Goal: Transaction & Acquisition: Purchase product/service

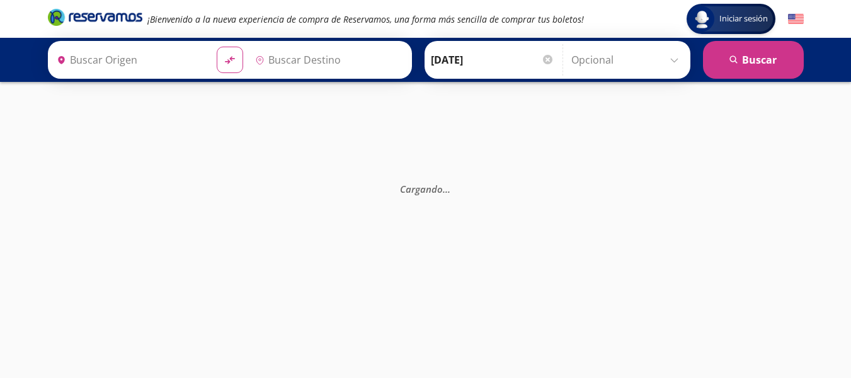
type input "[GEOGRAPHIC_DATA], [GEOGRAPHIC_DATA]"
type input "Colima, Colima"
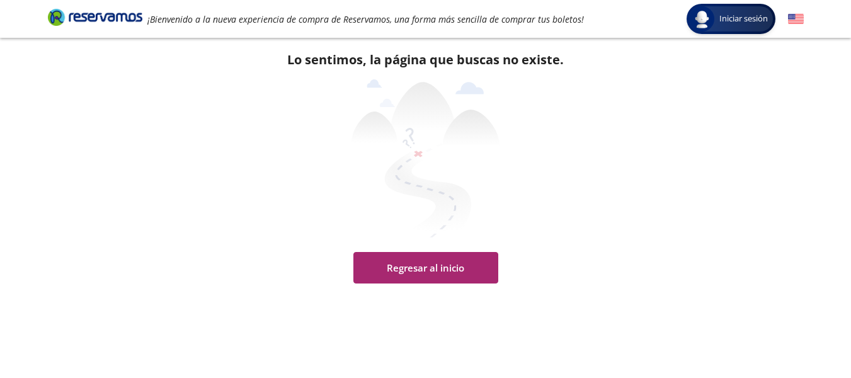
click at [433, 268] on button "Regresar al inicio" at bounding box center [425, 268] width 145 height 32
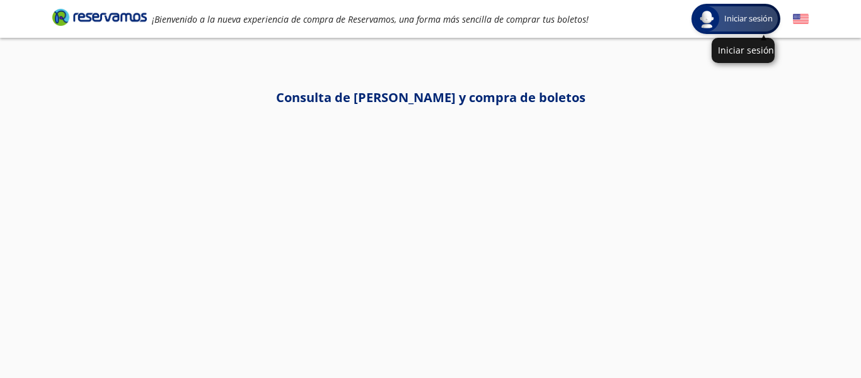
click at [721, 16] on span "Iniciar sesión" at bounding box center [748, 19] width 59 height 13
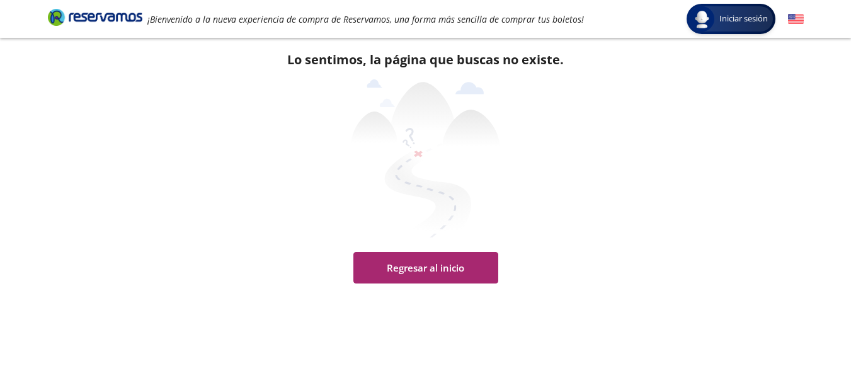
click at [409, 270] on button "Regresar al inicio" at bounding box center [425, 268] width 145 height 32
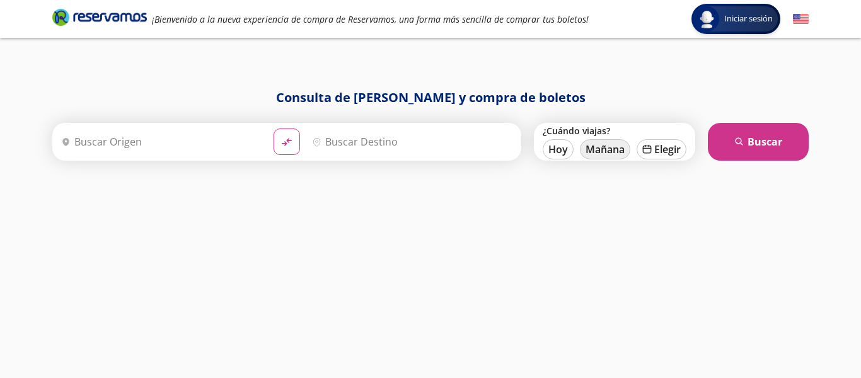
click at [607, 151] on button "Mañana" at bounding box center [605, 149] width 50 height 20
type input "[DATE]"
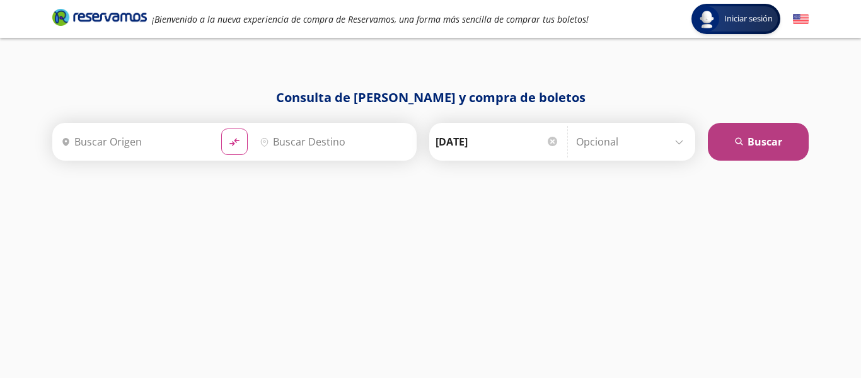
click at [751, 142] on button "search [GEOGRAPHIC_DATA]" at bounding box center [758, 142] width 101 height 38
click at [745, 141] on button "search [GEOGRAPHIC_DATA]" at bounding box center [758, 142] width 101 height 38
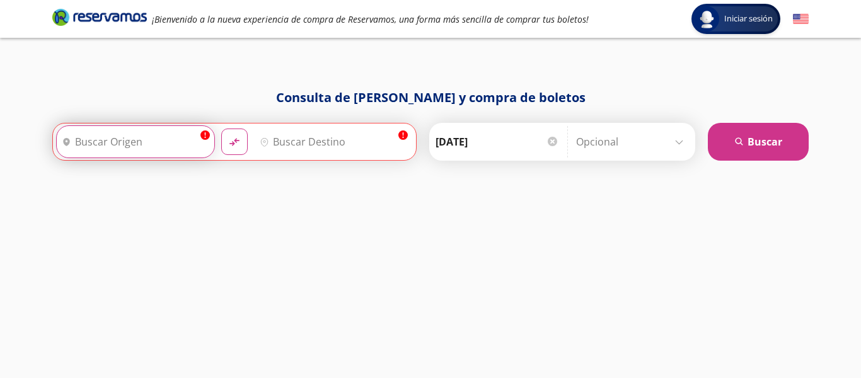
click at [122, 145] on input "Origen" at bounding box center [134, 142] width 154 height 32
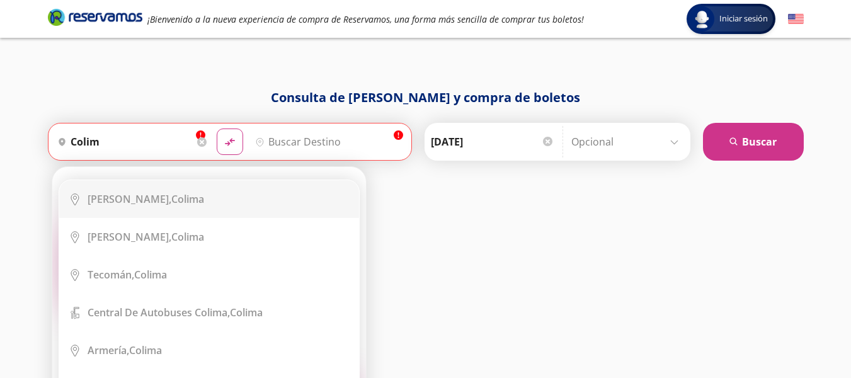
click at [110, 198] on b "[PERSON_NAME]," at bounding box center [130, 199] width 84 height 14
type input "Colima, Colima"
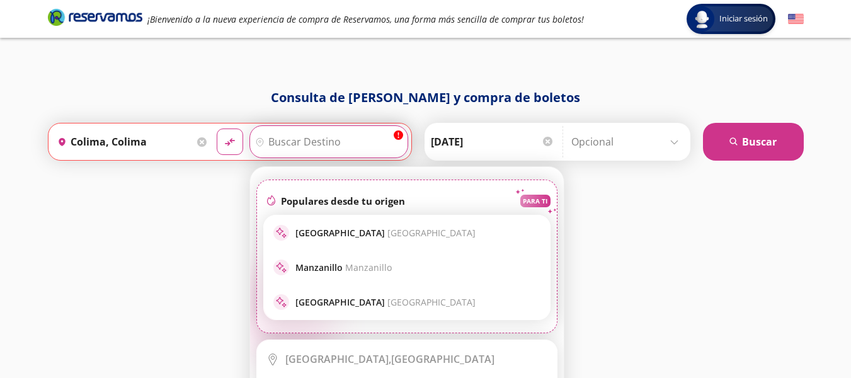
click at [344, 136] on input "Destino" at bounding box center [327, 142] width 154 height 32
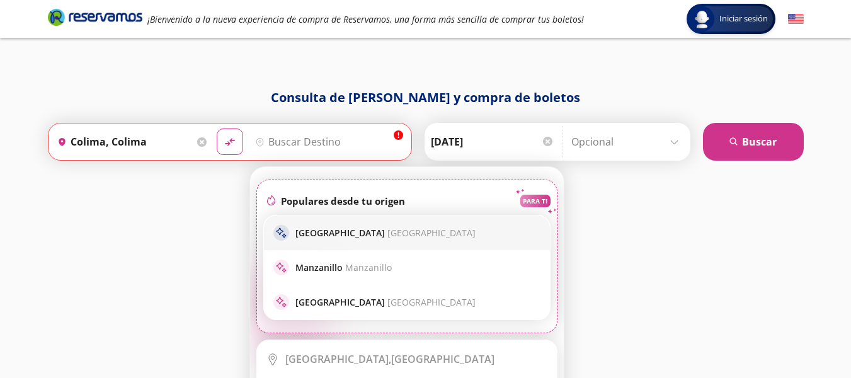
click at [340, 233] on p "Guadalajara [GEOGRAPHIC_DATA]" at bounding box center [386, 233] width 180 height 12
type input "[GEOGRAPHIC_DATA], [GEOGRAPHIC_DATA]"
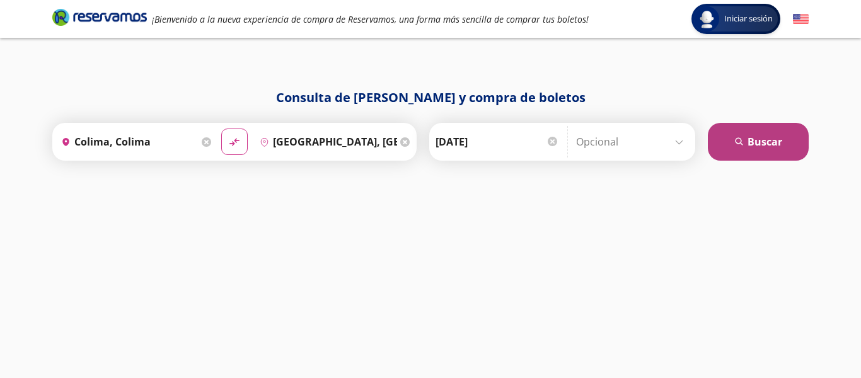
click at [745, 152] on button "search [GEOGRAPHIC_DATA]" at bounding box center [758, 142] width 101 height 38
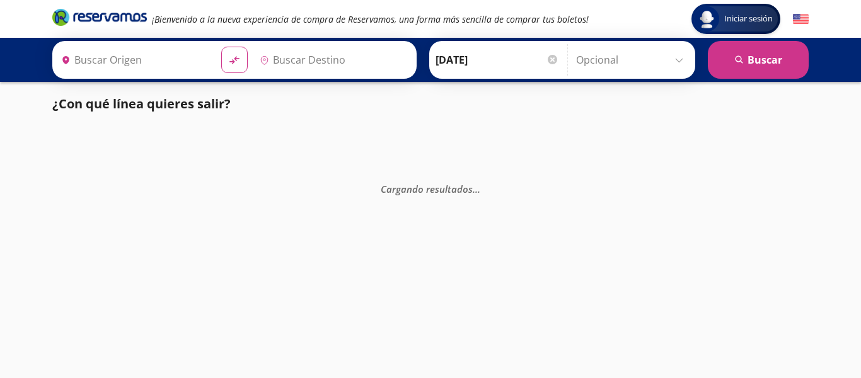
type input "[GEOGRAPHIC_DATA], [GEOGRAPHIC_DATA]"
type input "Colima, Colima"
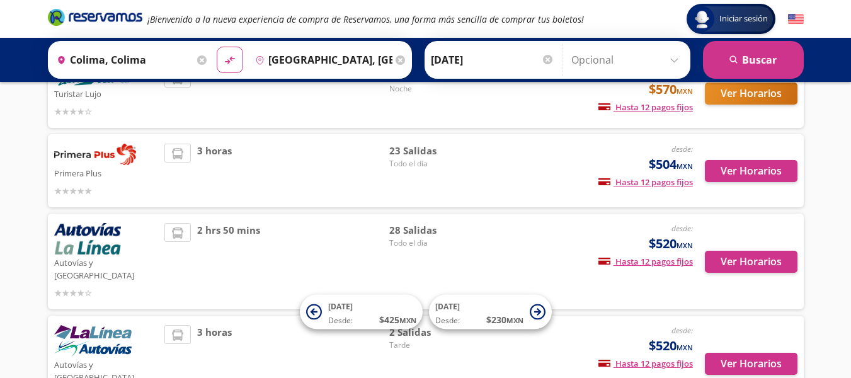
scroll to position [191, 0]
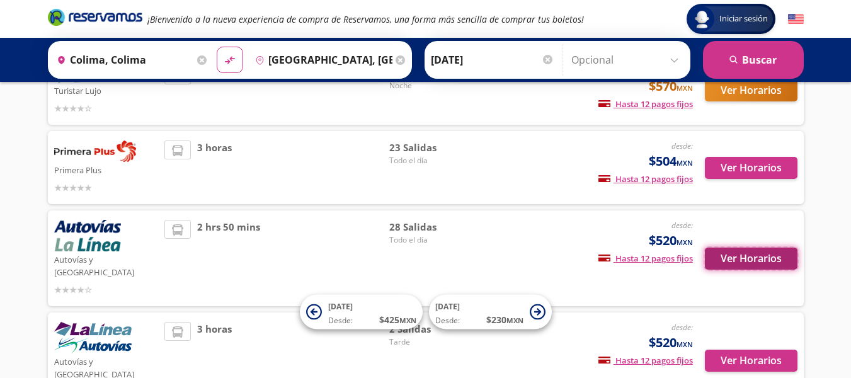
click at [743, 252] on button "Ver Horarios" at bounding box center [751, 259] width 93 height 22
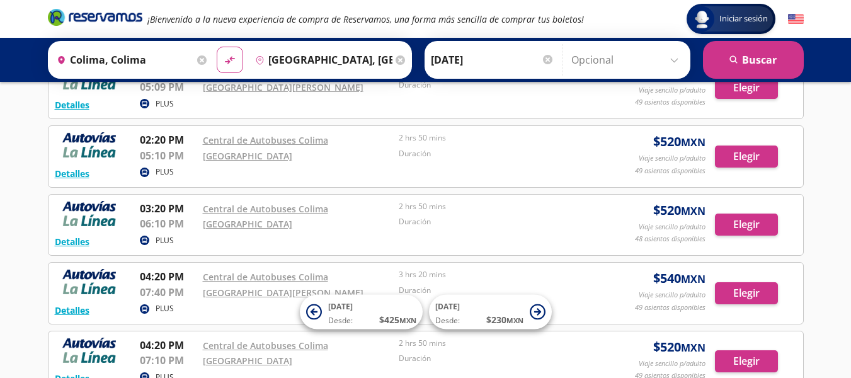
scroll to position [1248, 0]
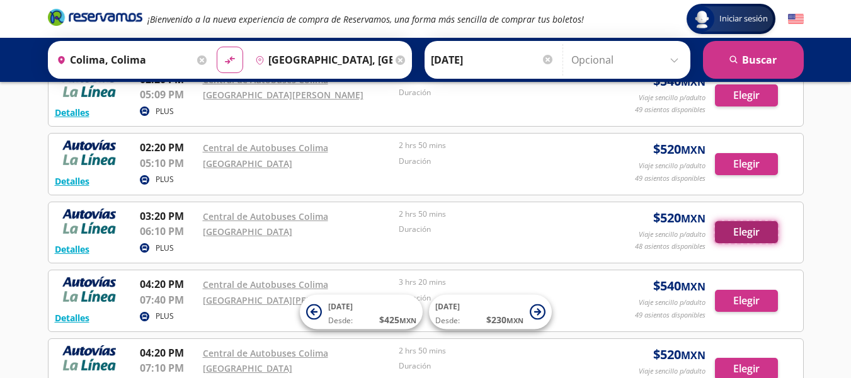
click at [748, 228] on button "Elegir" at bounding box center [746, 232] width 63 height 22
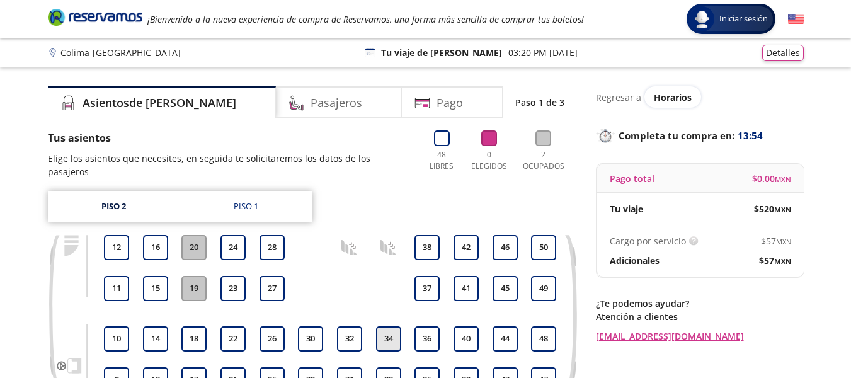
click at [386, 326] on button "34" at bounding box center [388, 338] width 25 height 25
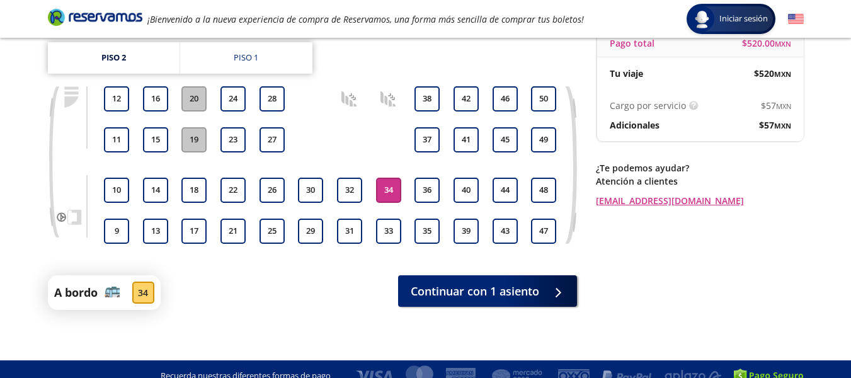
scroll to position [149, 0]
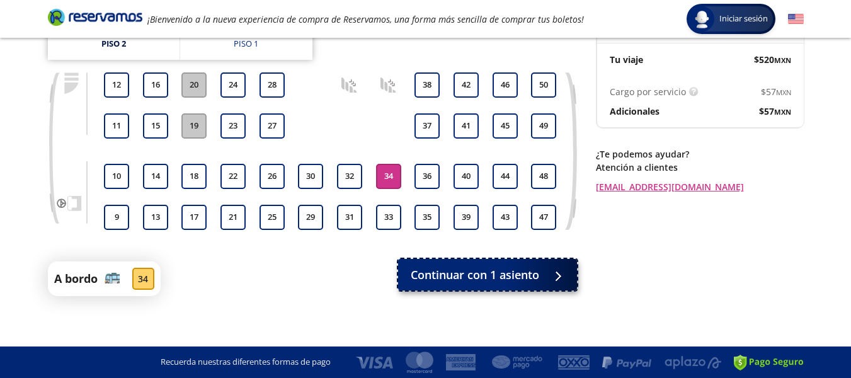
click at [444, 270] on span "Continuar con 1 asiento" at bounding box center [475, 275] width 129 height 17
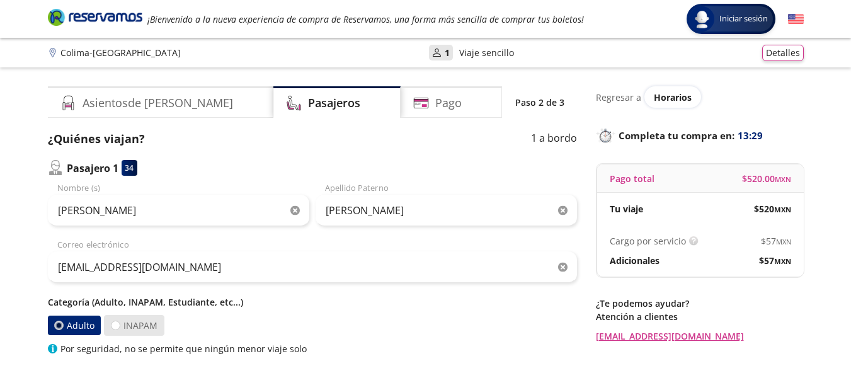
click at [132, 324] on label "INAPAM" at bounding box center [134, 325] width 60 height 21
click at [120, 324] on input "INAPAM" at bounding box center [116, 325] width 8 height 8
radio input "true"
radio input "false"
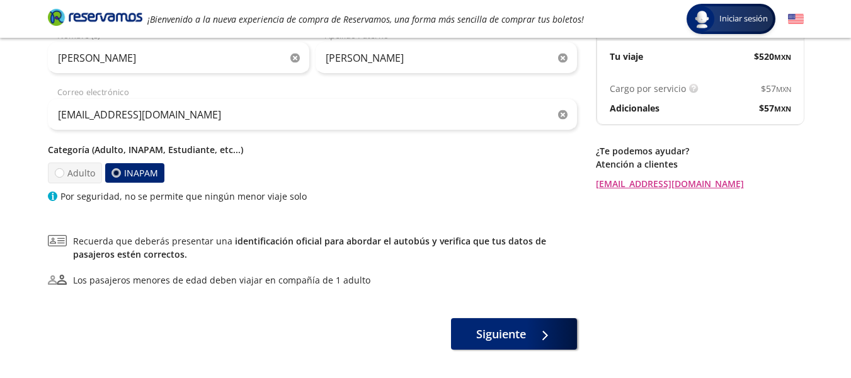
scroll to position [153, 0]
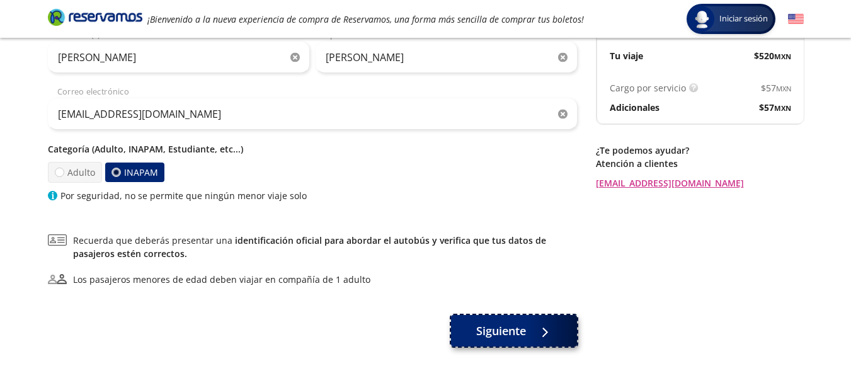
click at [482, 333] on span "Siguiente" at bounding box center [501, 331] width 50 height 17
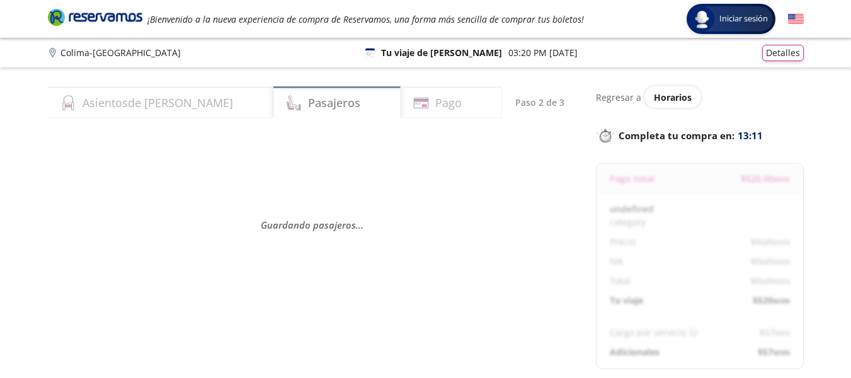
select select "MX"
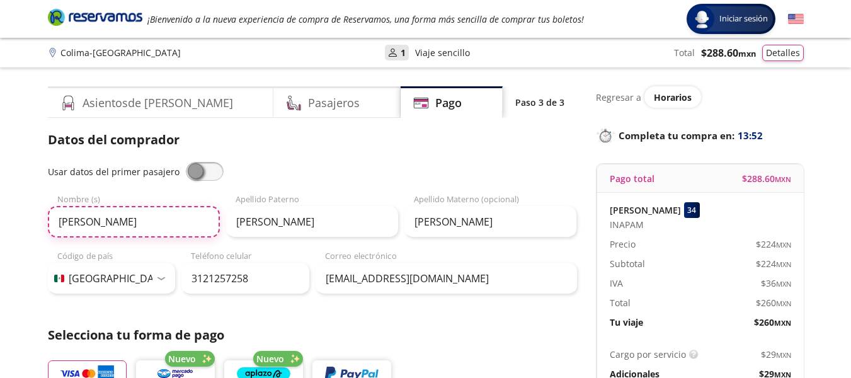
click at [136, 220] on input "[PERSON_NAME]" at bounding box center [134, 222] width 172 height 32
type input "[PERSON_NAME]"
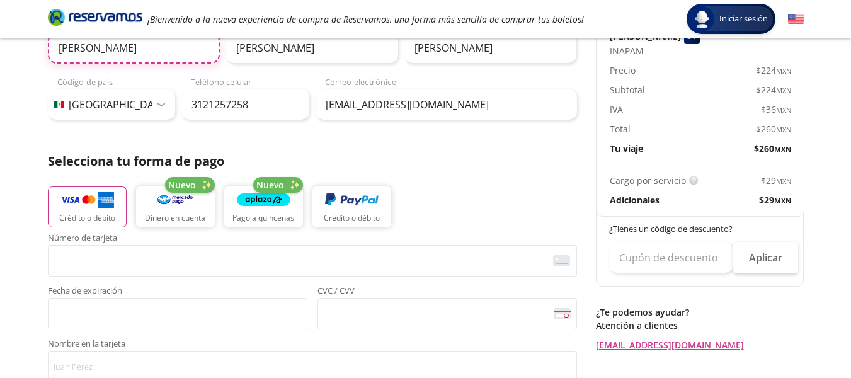
scroll to position [176, 0]
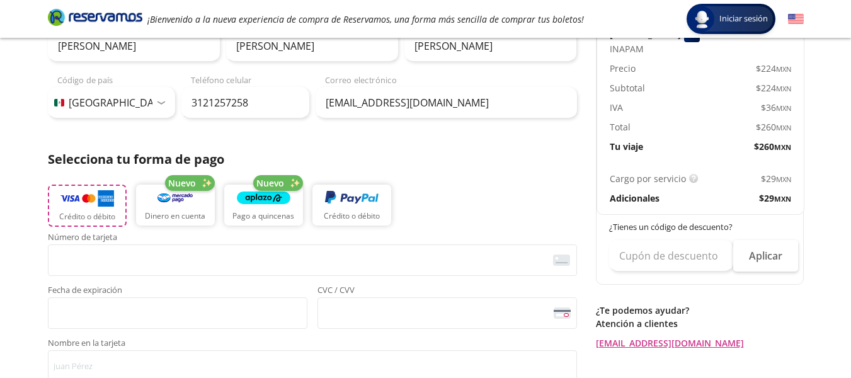
click at [88, 196] on img "button" at bounding box center [87, 198] width 54 height 19
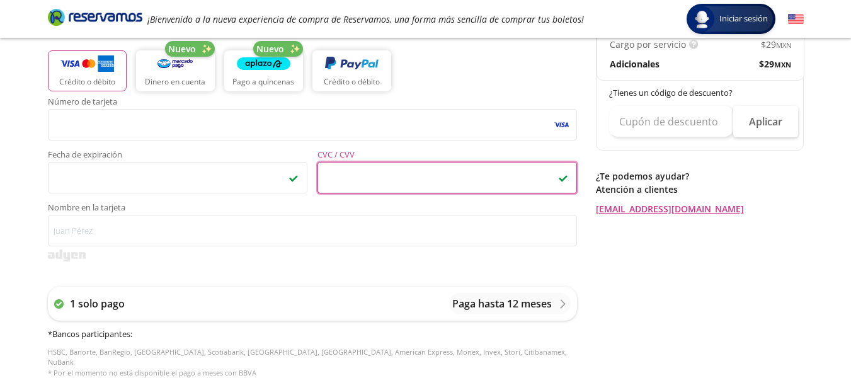
scroll to position [315, 0]
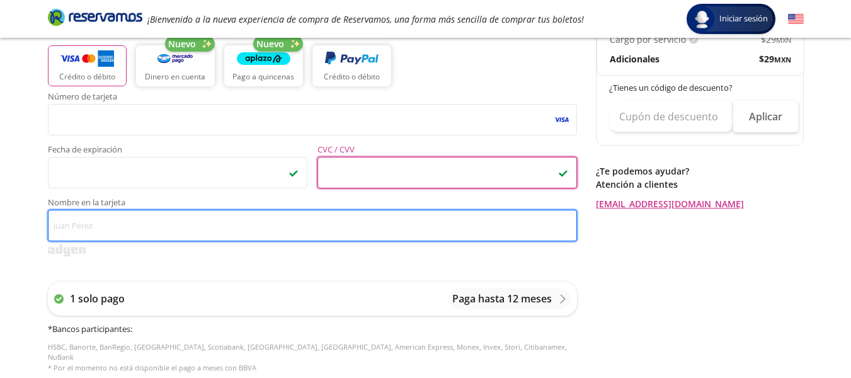
click at [139, 232] on input "Nombre en la tarjeta" at bounding box center [312, 226] width 529 height 32
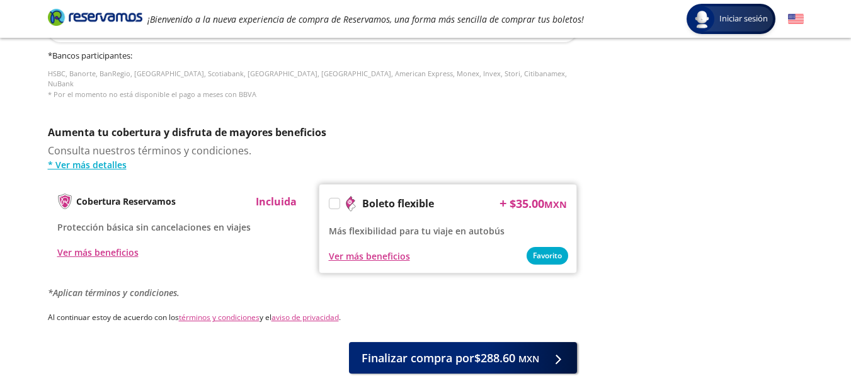
scroll to position [612, 0]
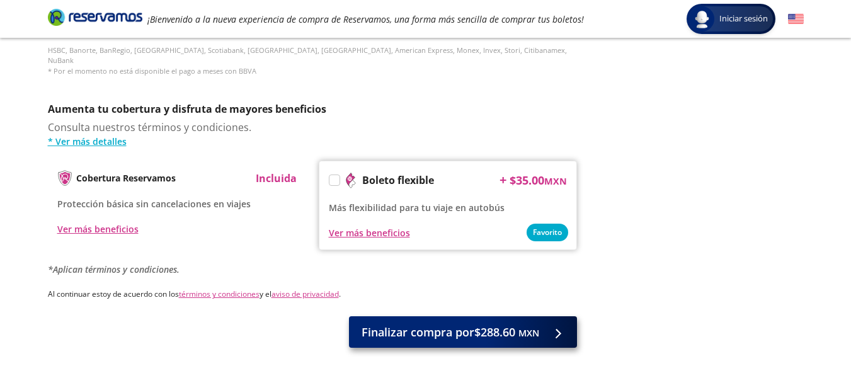
type input "[PERSON_NAME]"
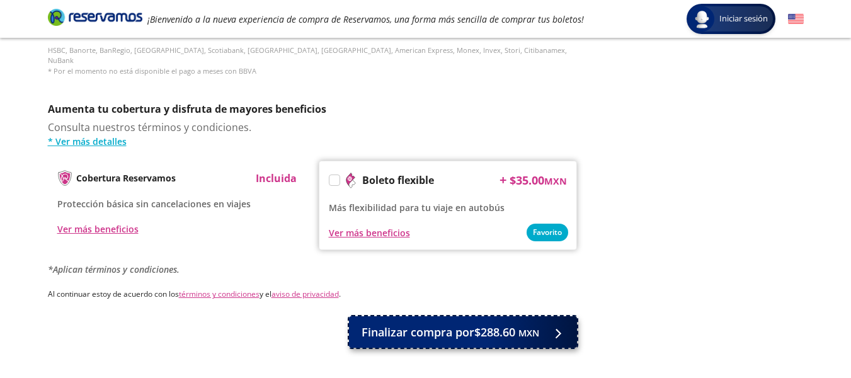
click at [403, 324] on span "Finalizar compra por $288.60 MXN" at bounding box center [451, 332] width 178 height 17
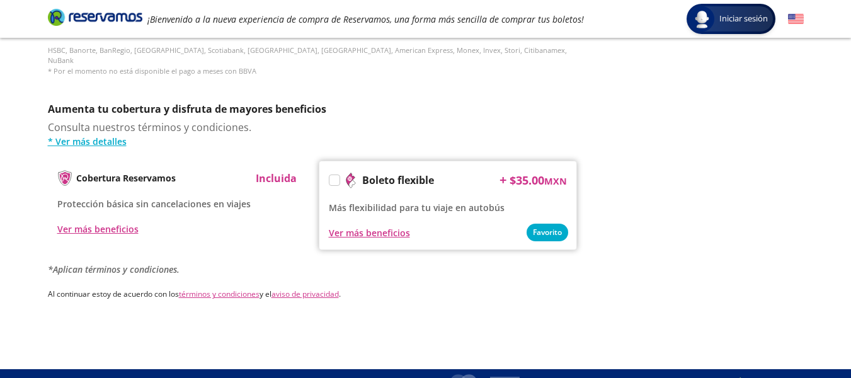
scroll to position [0, 0]
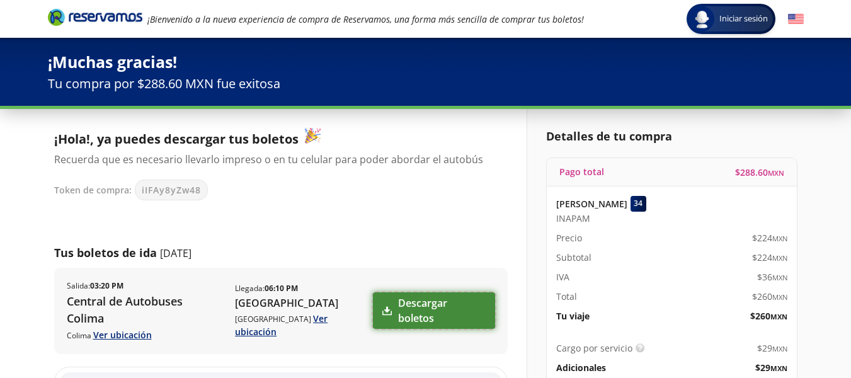
click at [418, 300] on link "Descargar boletos" at bounding box center [434, 310] width 122 height 37
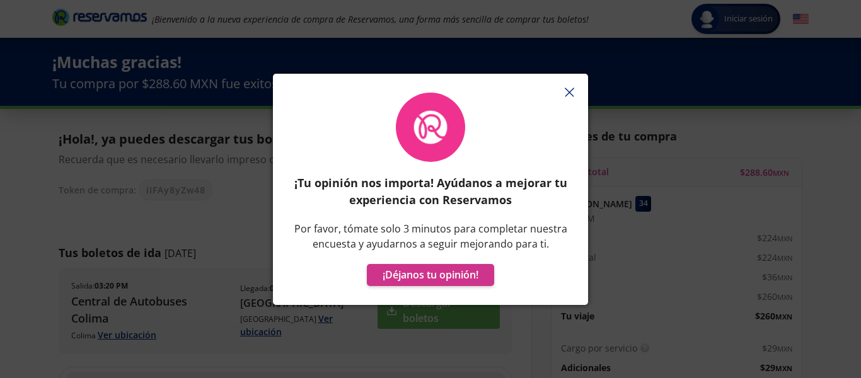
click at [573, 87] on button "button" at bounding box center [569, 92] width 19 height 19
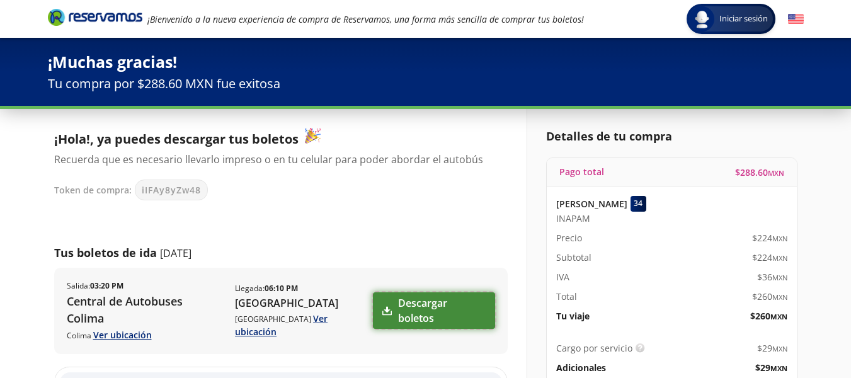
click at [411, 299] on link "Descargar boletos" at bounding box center [434, 310] width 122 height 37
